Goal: Task Accomplishment & Management: Manage account settings

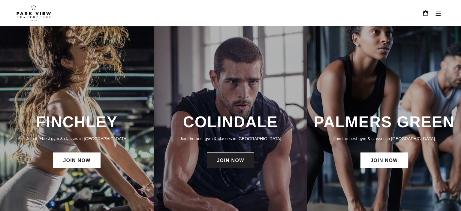
click at [235, 162] on link "JOIN NOW" at bounding box center [230, 161] width 47 height 16
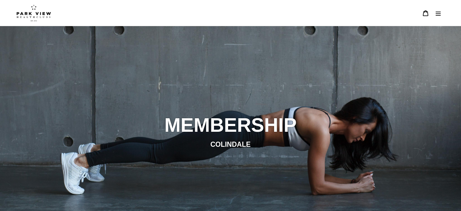
click at [441, 10] on button "Menu" at bounding box center [438, 13] width 13 height 13
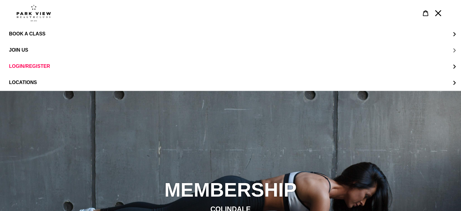
click at [21, 50] on span "JOIN US" at bounding box center [18, 49] width 19 height 5
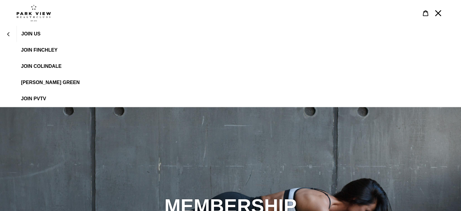
click at [47, 66] on span "JOIN Colindale" at bounding box center [41, 66] width 41 height 5
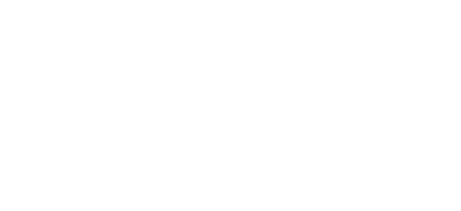
scroll to position [317, 0]
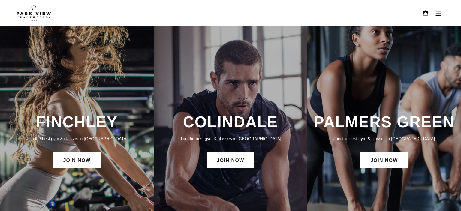
click at [439, 18] on button "Menu" at bounding box center [438, 13] width 13 height 13
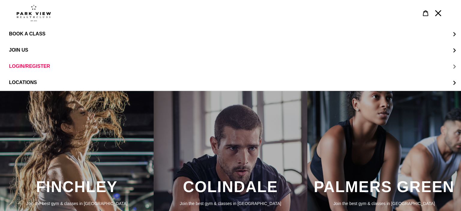
click at [24, 66] on span "LOGIN/REGISTER" at bounding box center [29, 66] width 41 height 5
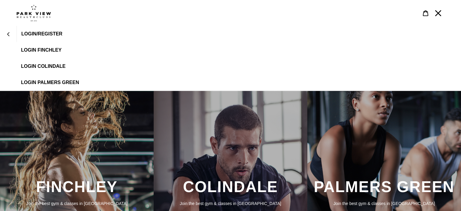
click at [51, 68] on span "LOGIN COLINDALE" at bounding box center [43, 66] width 44 height 5
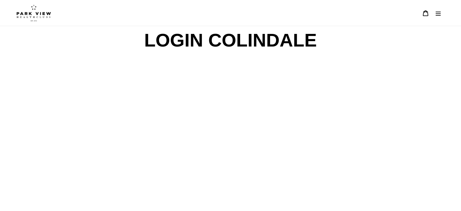
drag, startPoint x: 442, startPoint y: 13, endPoint x: 446, endPoint y: 16, distance: 5.2
click at [445, 15] on header "BOOK A CLASS BOOK A CLASS FINCHLEY BOOK A CLASS COLINDALE BOOK A CLASS PALMERS …" at bounding box center [230, 13] width 461 height 26
click at [436, 17] on button "Menu" at bounding box center [438, 13] width 13 height 13
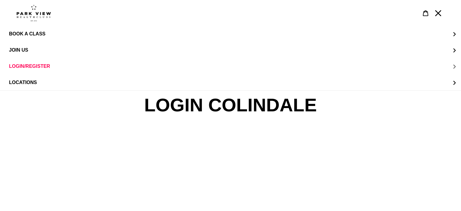
click at [31, 69] on span "LOGIN/REGISTER" at bounding box center [29, 66] width 41 height 5
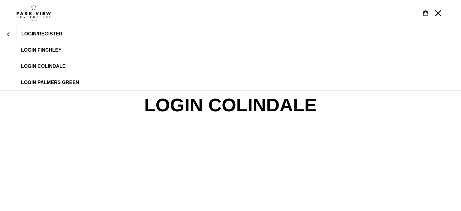
click at [42, 64] on span "LOGIN COLINDALE" at bounding box center [43, 66] width 44 height 5
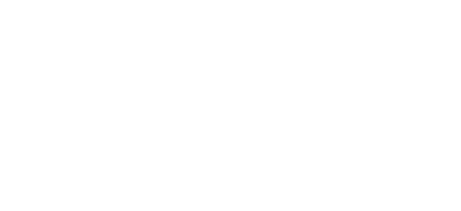
scroll to position [54, 0]
